Goal: Task Accomplishment & Management: Use online tool/utility

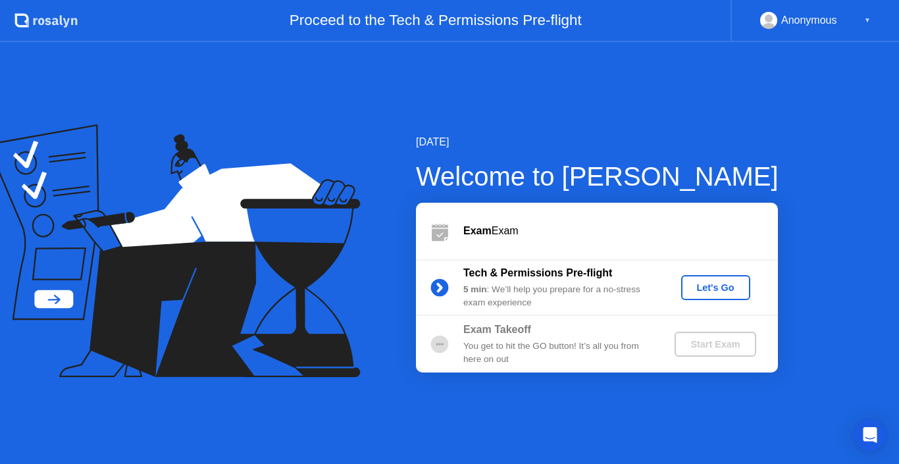
click at [582, 344] on div "You get to hit the GO button! It’s all you from here on out" at bounding box center [558, 353] width 190 height 27
click at [699, 339] on div "Start Exam" at bounding box center [715, 344] width 70 height 11
click at [713, 293] on div "Let's Go" at bounding box center [715, 287] width 59 height 11
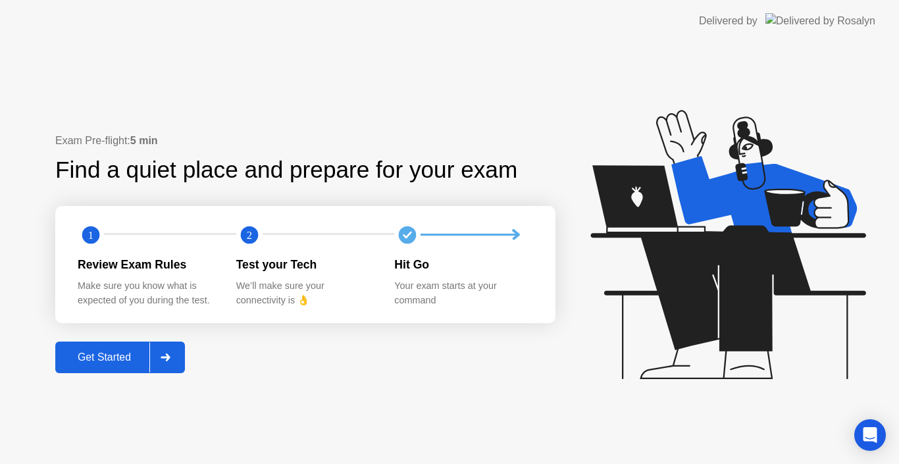
click at [82, 367] on button "Get Started" at bounding box center [120, 358] width 130 height 32
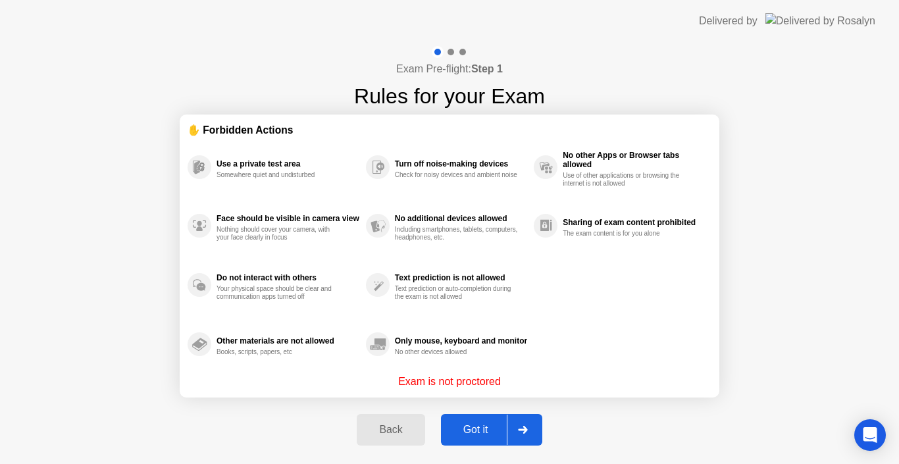
click at [478, 424] on div "Got it" at bounding box center [476, 430] width 62 height 12
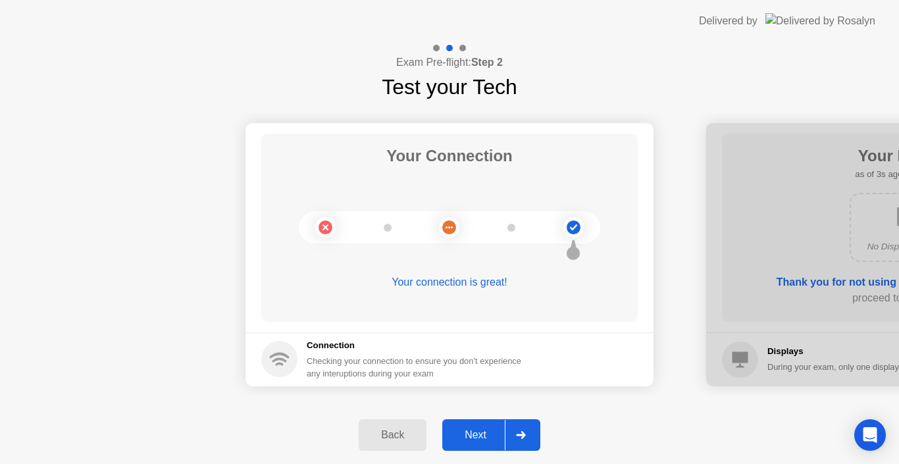
click at [473, 434] on div "Next" at bounding box center [475, 435] width 59 height 12
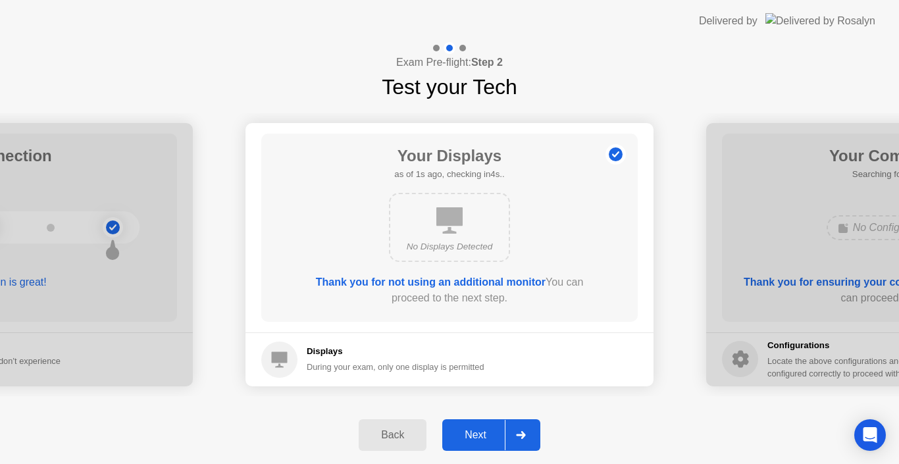
click at [473, 434] on div "Next" at bounding box center [475, 435] width 59 height 12
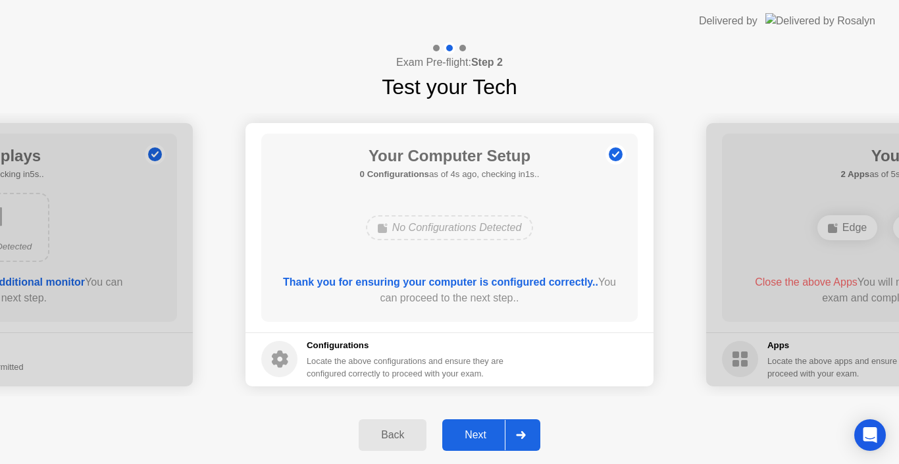
click at [473, 434] on div "Next" at bounding box center [475, 435] width 59 height 12
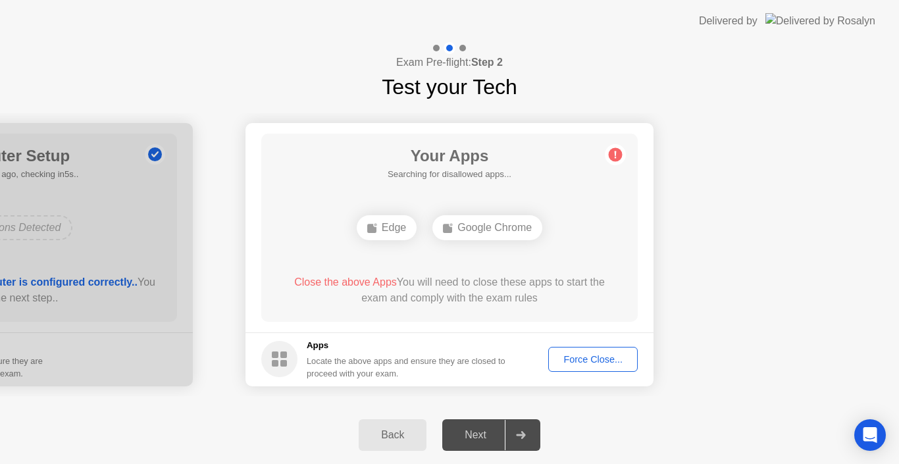
click at [580, 355] on div "Force Close..." at bounding box center [593, 359] width 80 height 11
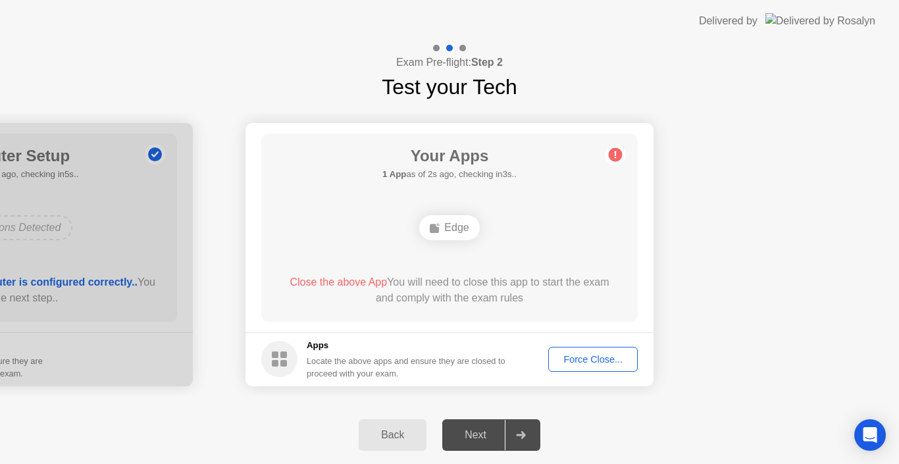
click at [565, 354] on div "Force Close..." at bounding box center [593, 359] width 80 height 11
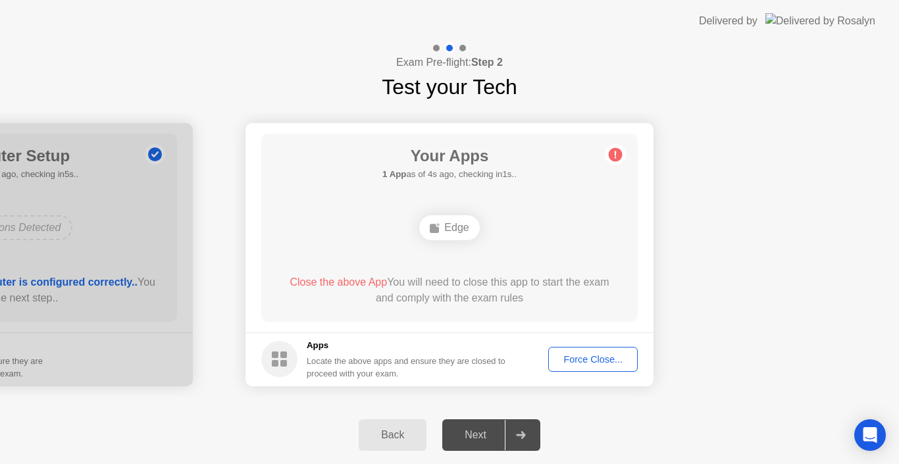
click at [602, 343] on footer "Apps Locate the above apps and ensure they are closed to proceed with your exam…" at bounding box center [449, 359] width 408 height 54
click at [601, 360] on div "Force Close..." at bounding box center [593, 359] width 80 height 11
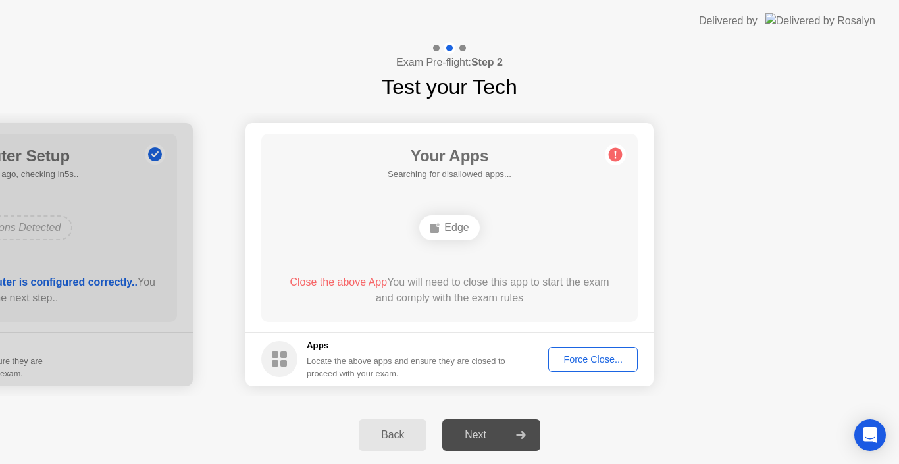
click at [581, 361] on div "Force Close..." at bounding box center [593, 359] width 80 height 11
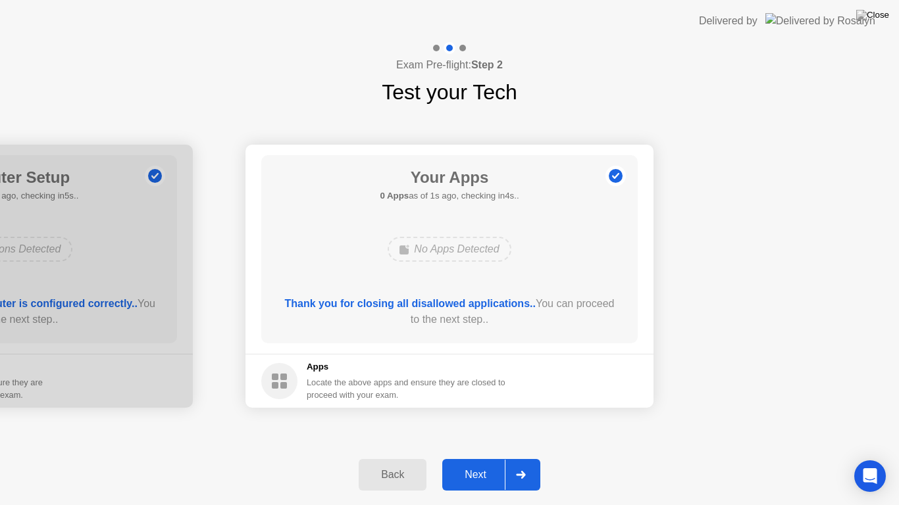
click at [478, 463] on div "Next" at bounding box center [475, 475] width 59 height 12
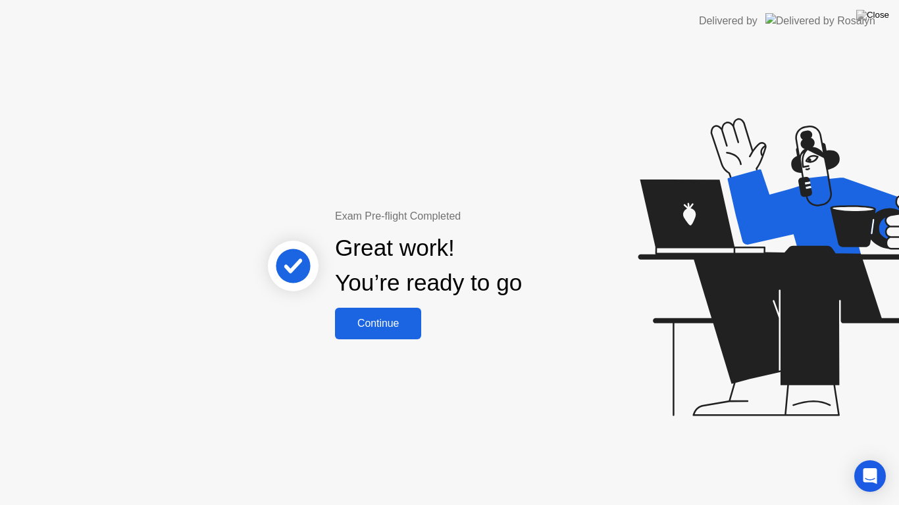
click at [392, 309] on button "Continue" at bounding box center [378, 324] width 86 height 32
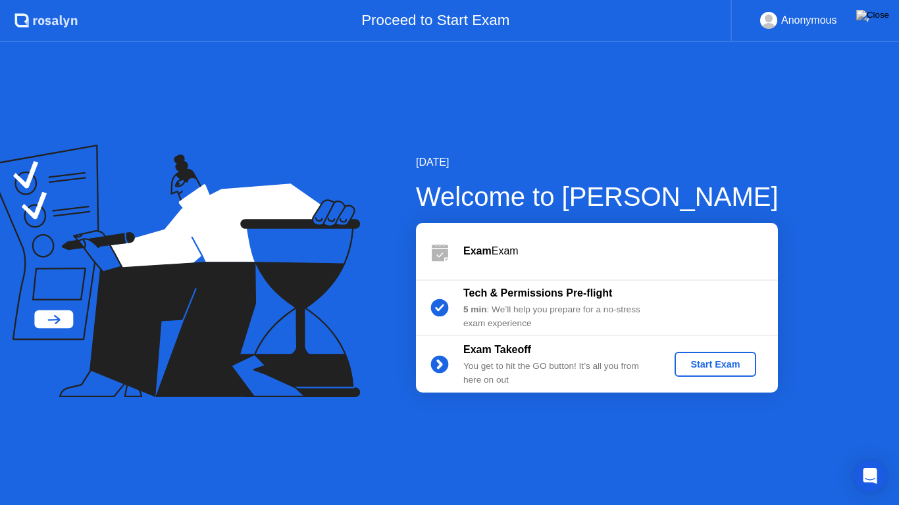
click at [703, 370] on div "Start Exam" at bounding box center [715, 364] width 70 height 11
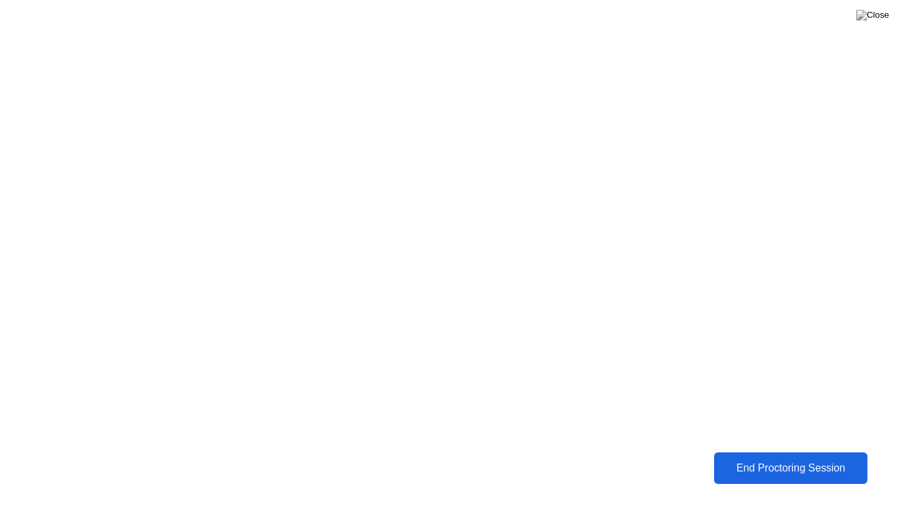
click at [779, 463] on div "End Proctoring Session" at bounding box center [790, 469] width 145 height 12
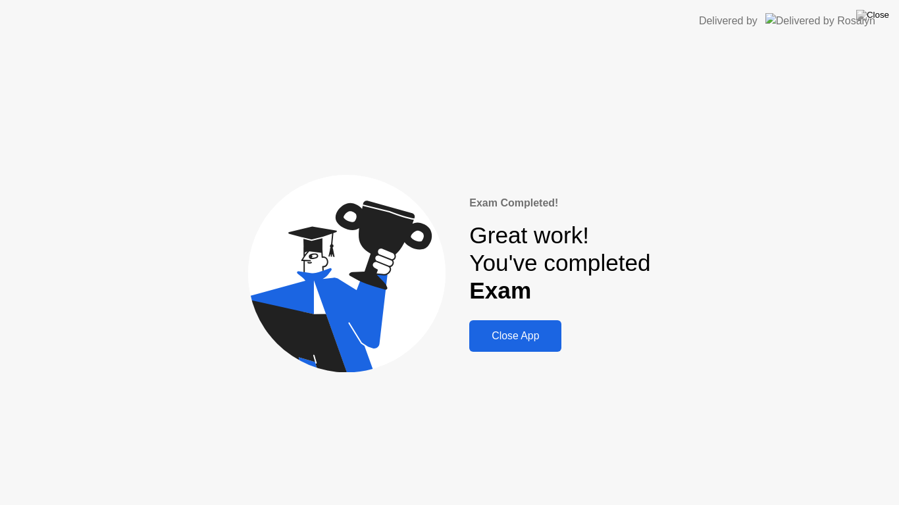
click at [527, 342] on div "Close App" at bounding box center [515, 336] width 84 height 12
